Goal: Information Seeking & Learning: Learn about a topic

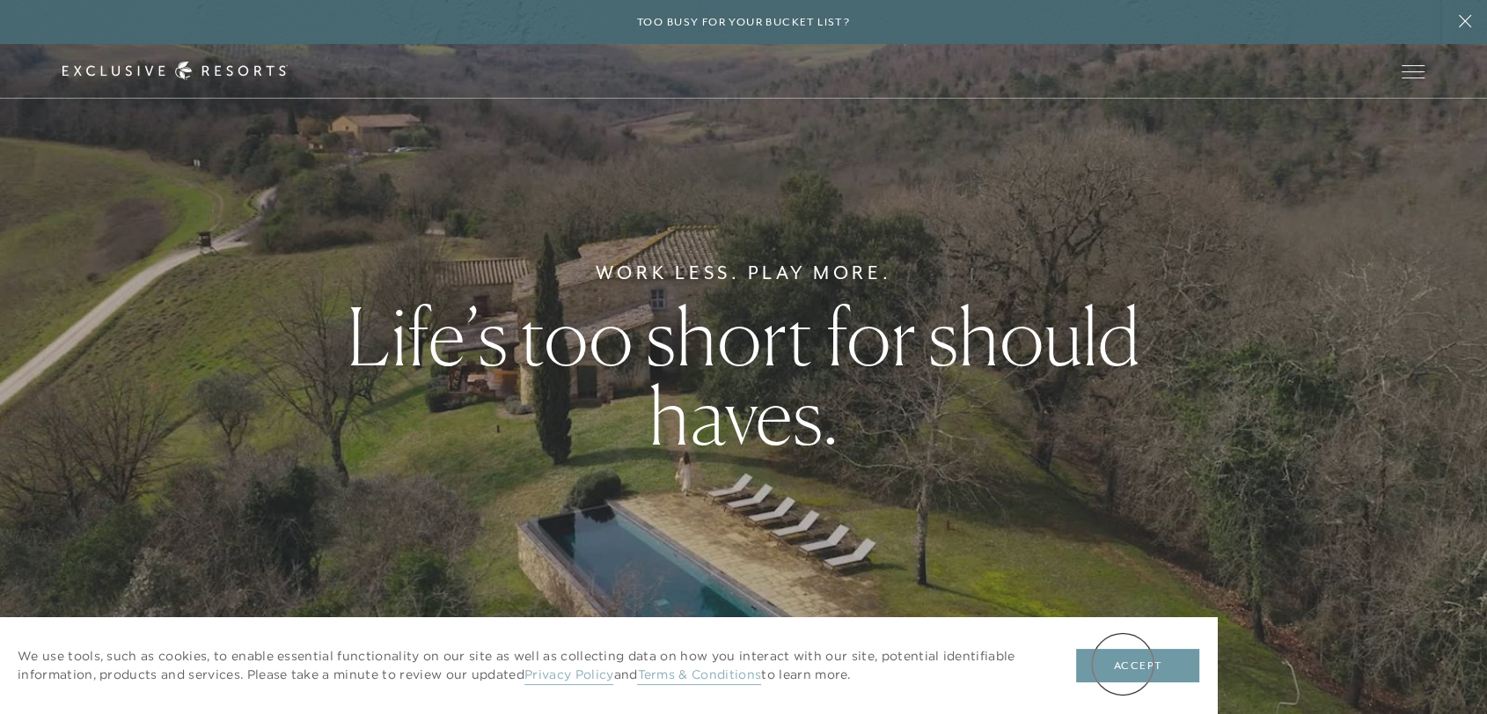
click at [1123, 664] on button "Accept" at bounding box center [1137, 665] width 123 height 33
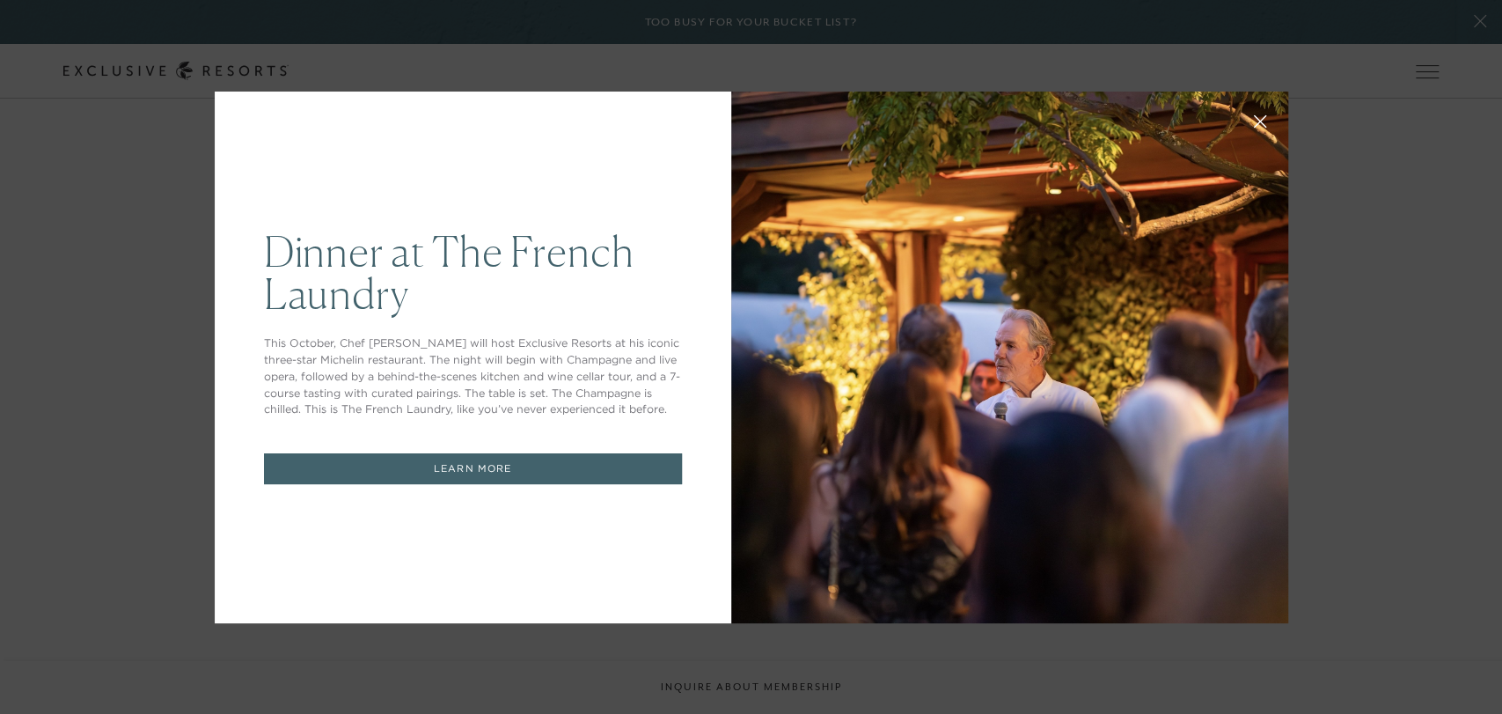
click at [120, 273] on div "Dinner at The [GEOGRAPHIC_DATA] This October, Chef [PERSON_NAME] will host Excl…" at bounding box center [751, 357] width 1502 height 714
click at [1281, 181] on div "Dinner at The [GEOGRAPHIC_DATA] This October, Chef [PERSON_NAME] will host Excl…" at bounding box center [751, 357] width 1502 height 714
click at [1253, 114] on icon at bounding box center [1259, 120] width 13 height 13
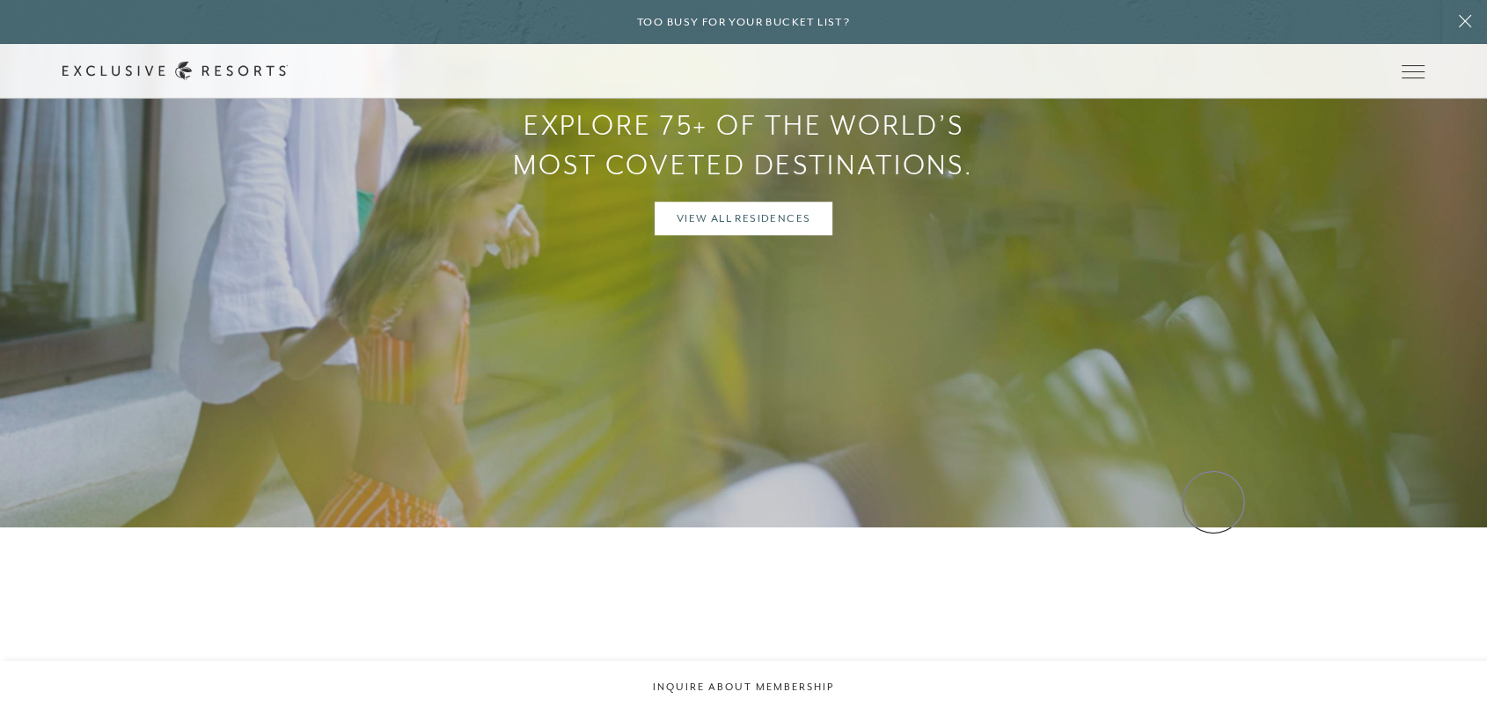
scroll to position [1481, 0]
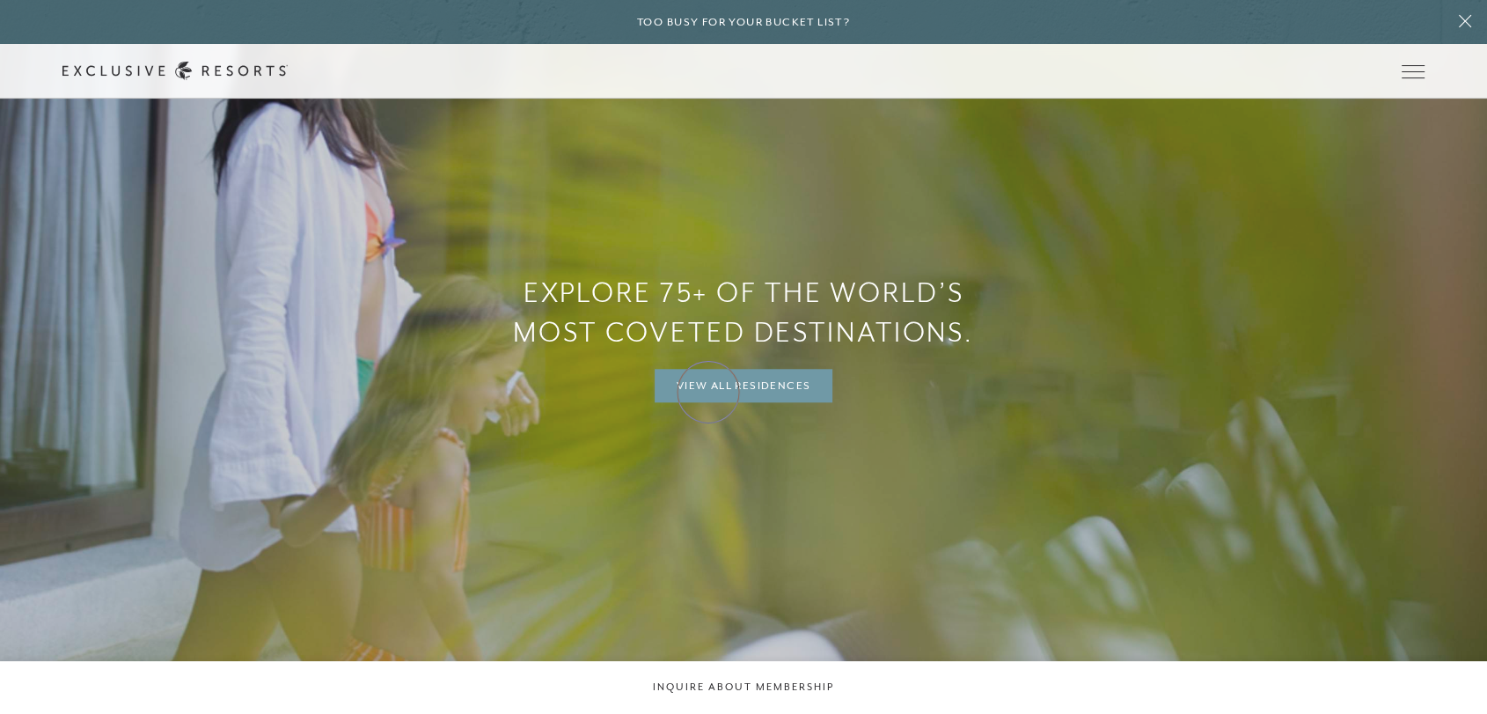
click at [708, 392] on link "View All Residences" at bounding box center [744, 385] width 179 height 33
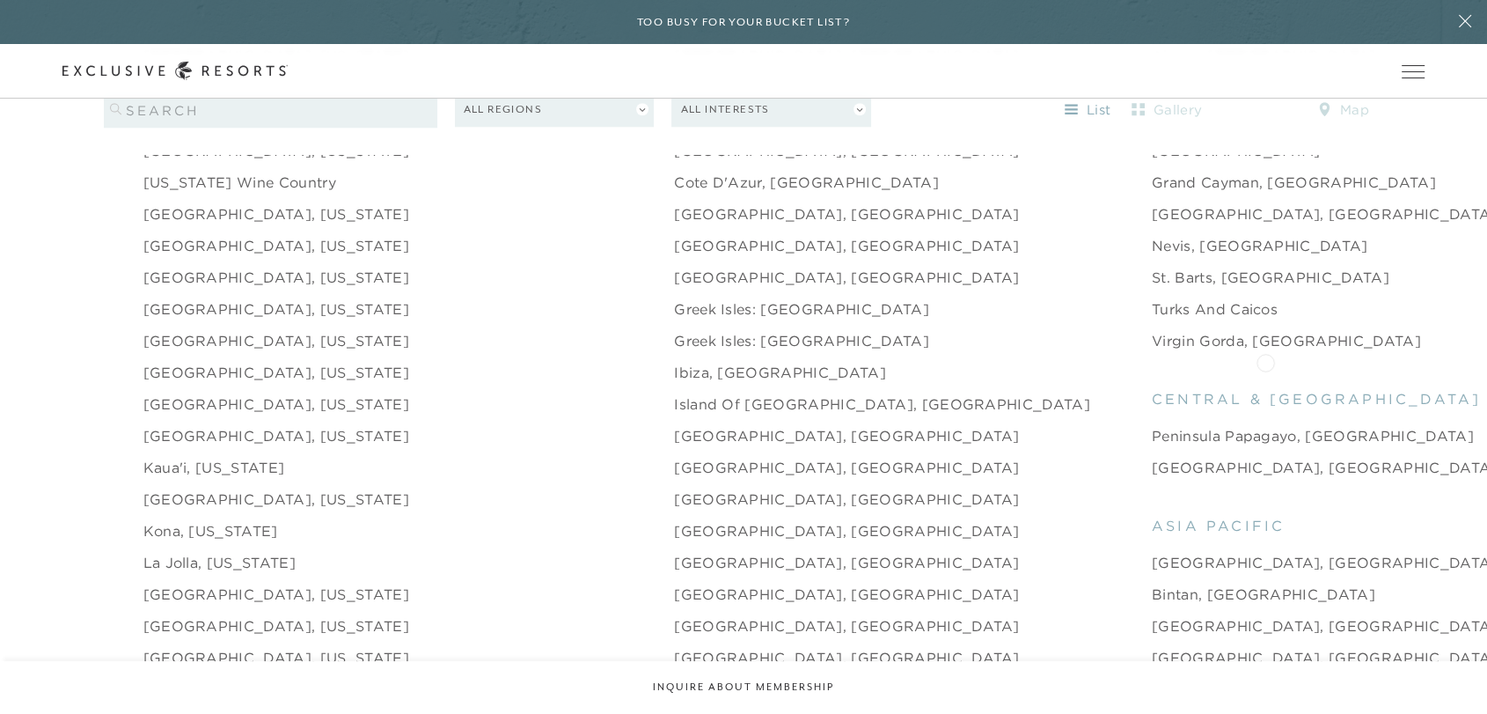
scroll to position [1913, 0]
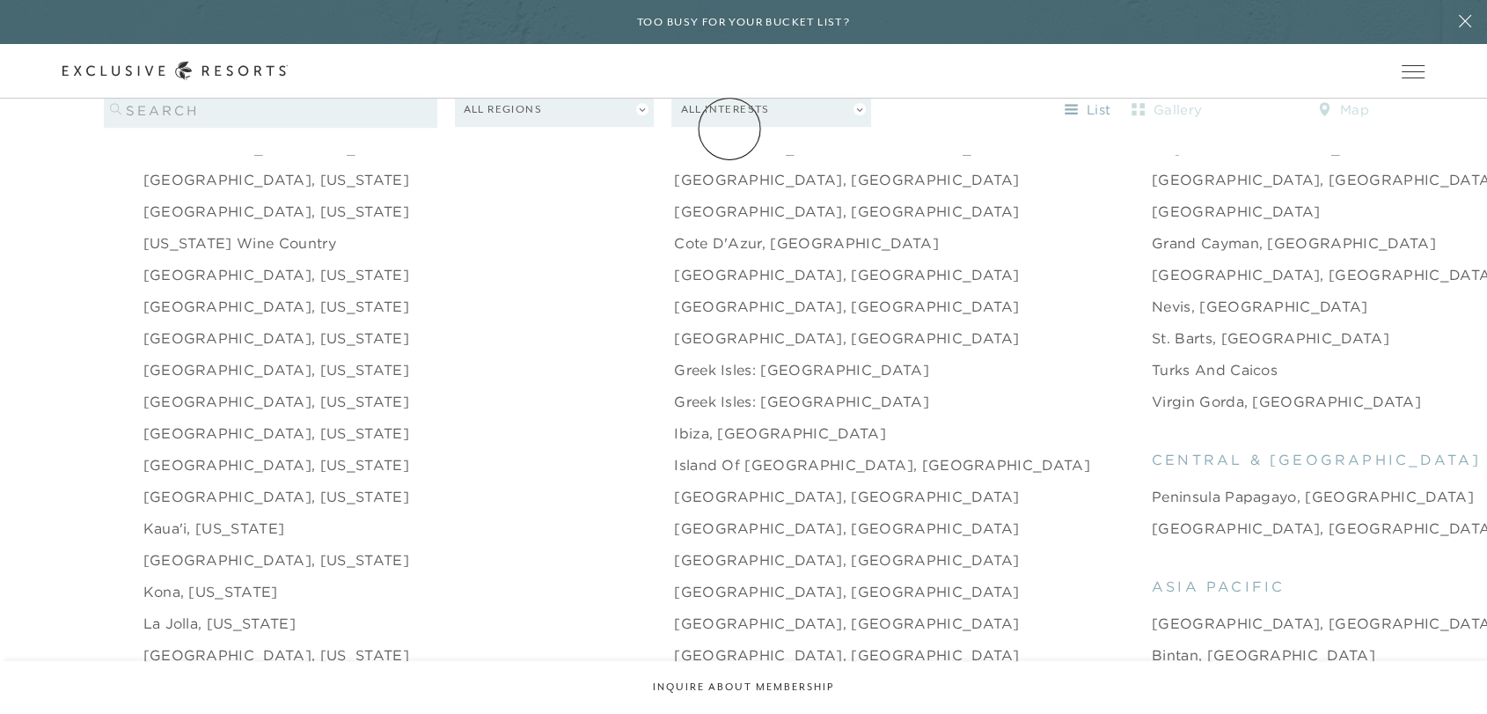
click at [0, 0] on link "Membership" at bounding box center [0, 0] width 0 height 0
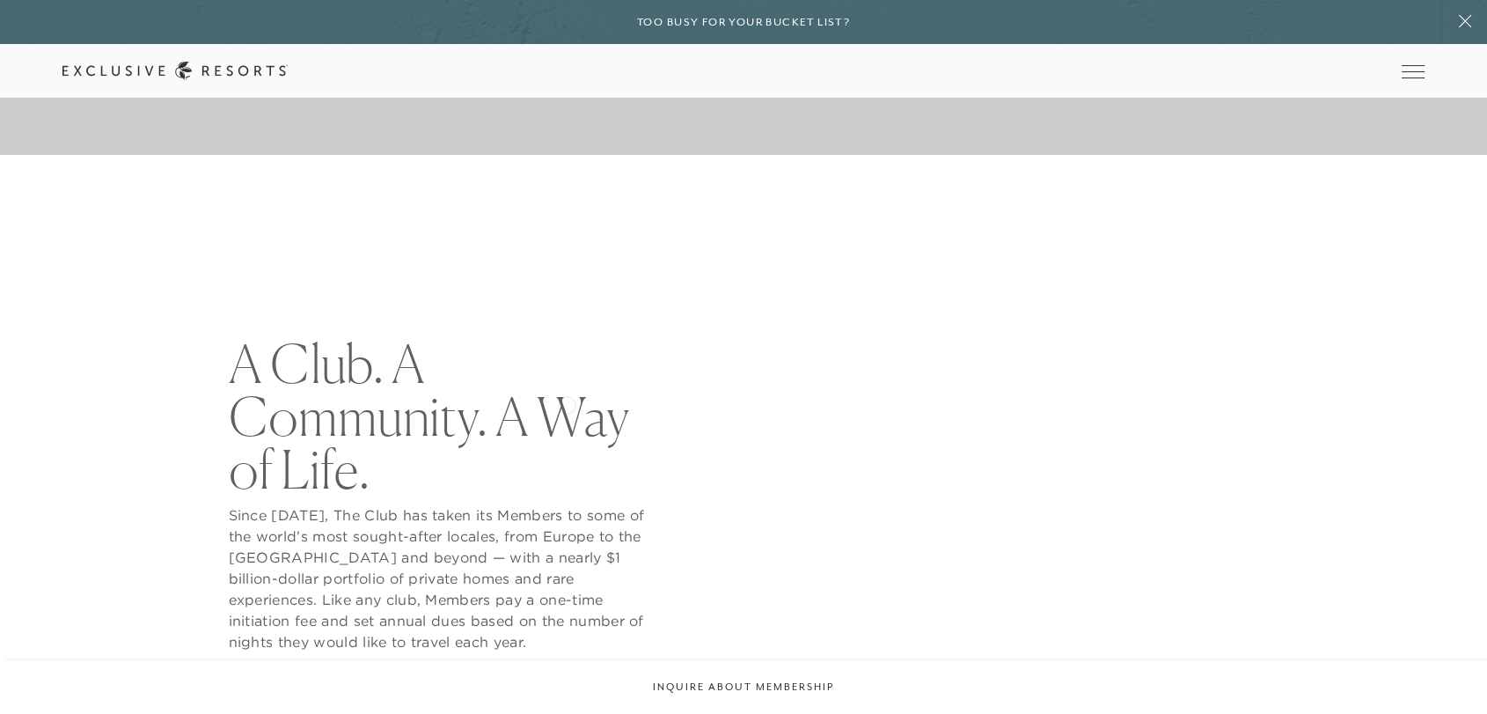
scroll to position [789, 0]
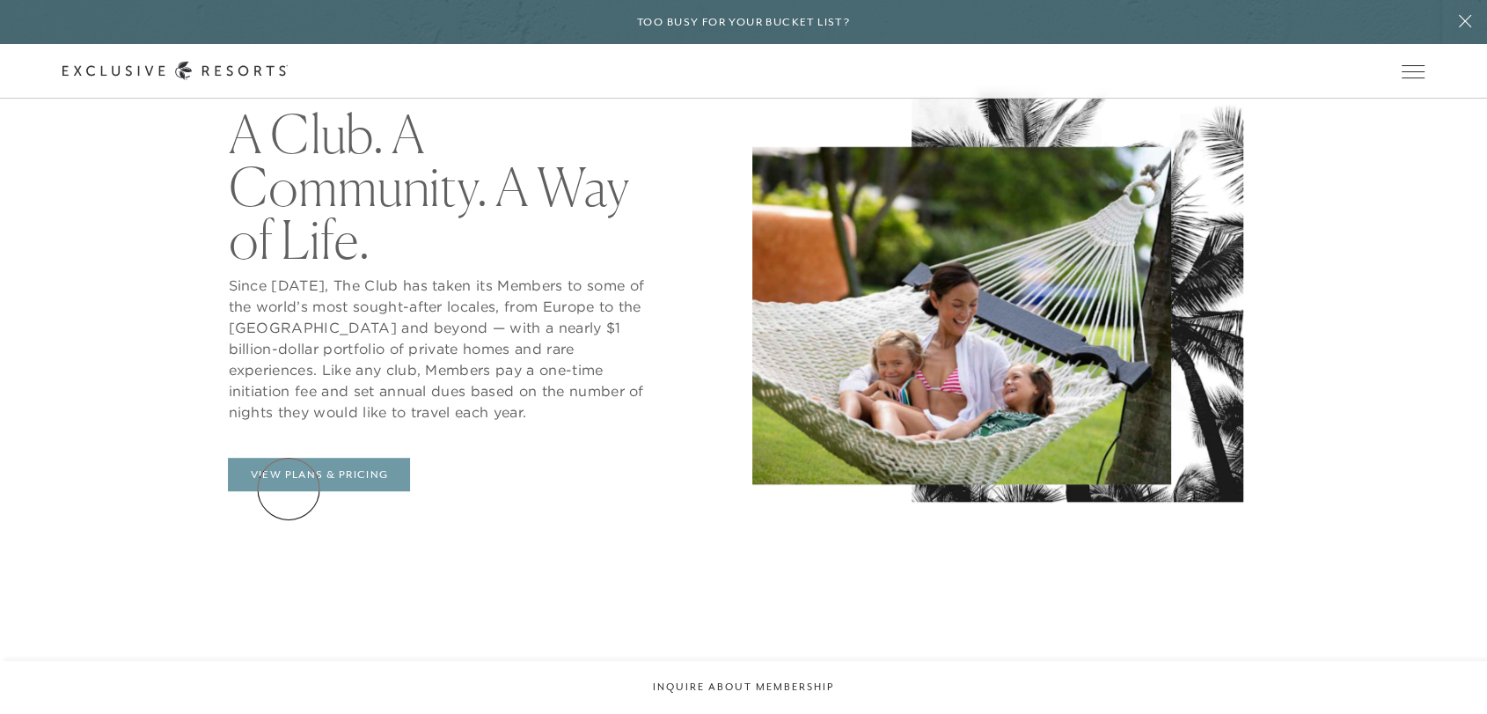
click at [289, 488] on link "View Plans & Pricing" at bounding box center [319, 474] width 182 height 33
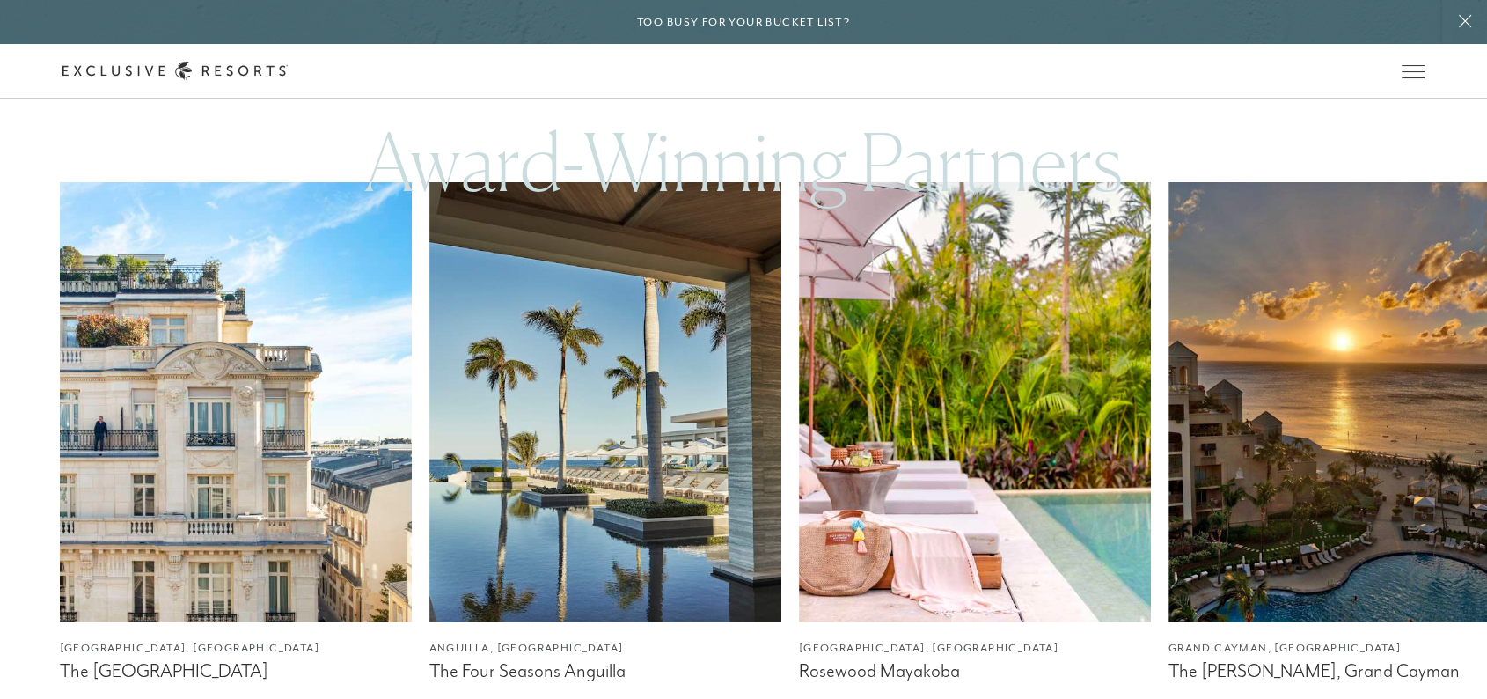
scroll to position [5111, 0]
